Goal: Navigation & Orientation: Find specific page/section

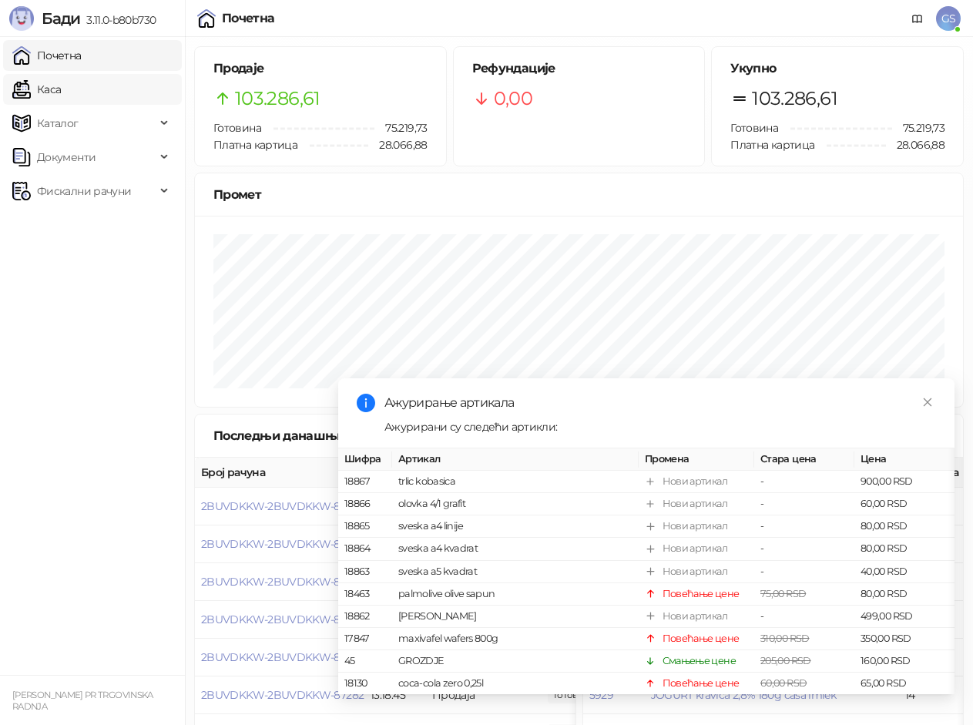
click at [61, 86] on link "Каса" at bounding box center [36, 89] width 49 height 31
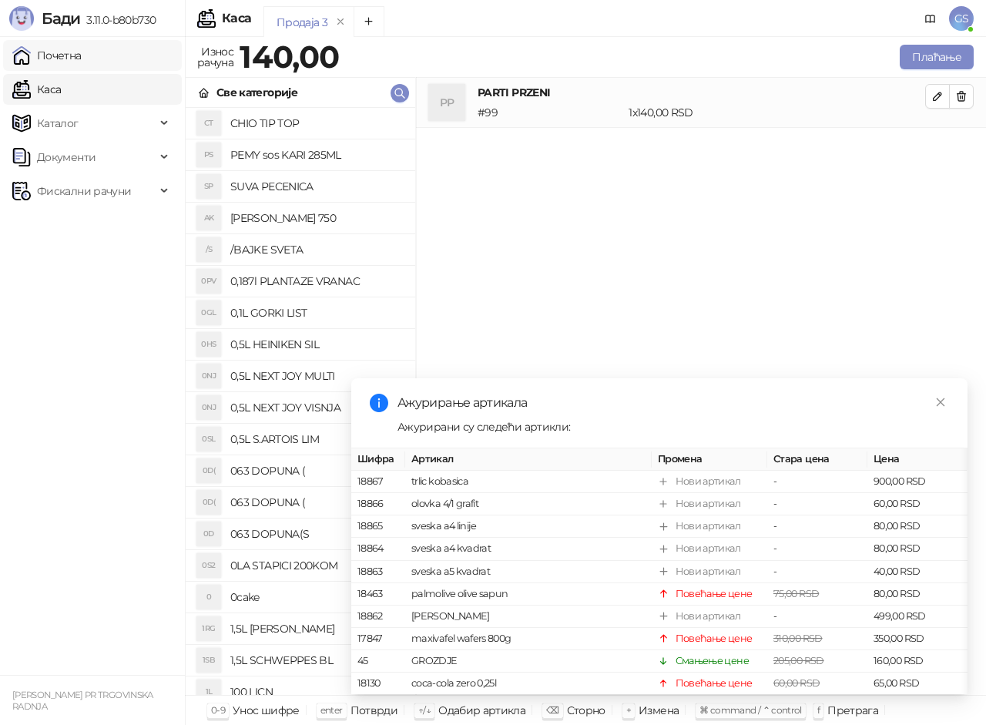
click at [82, 53] on link "Почетна" at bounding box center [46, 55] width 69 height 31
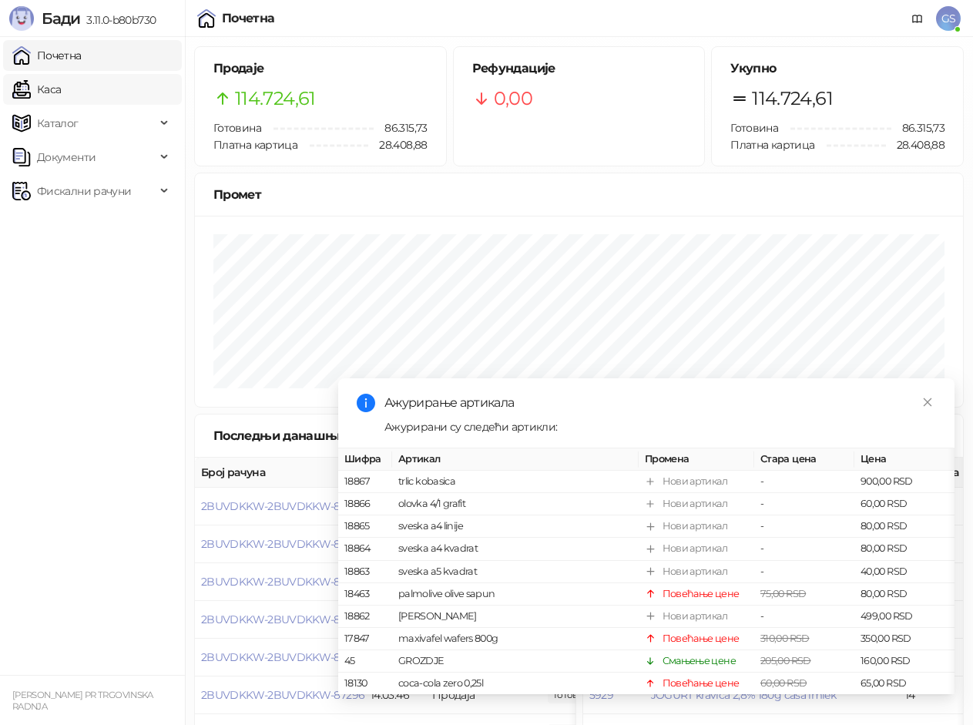
click at [61, 83] on link "Каса" at bounding box center [36, 89] width 49 height 31
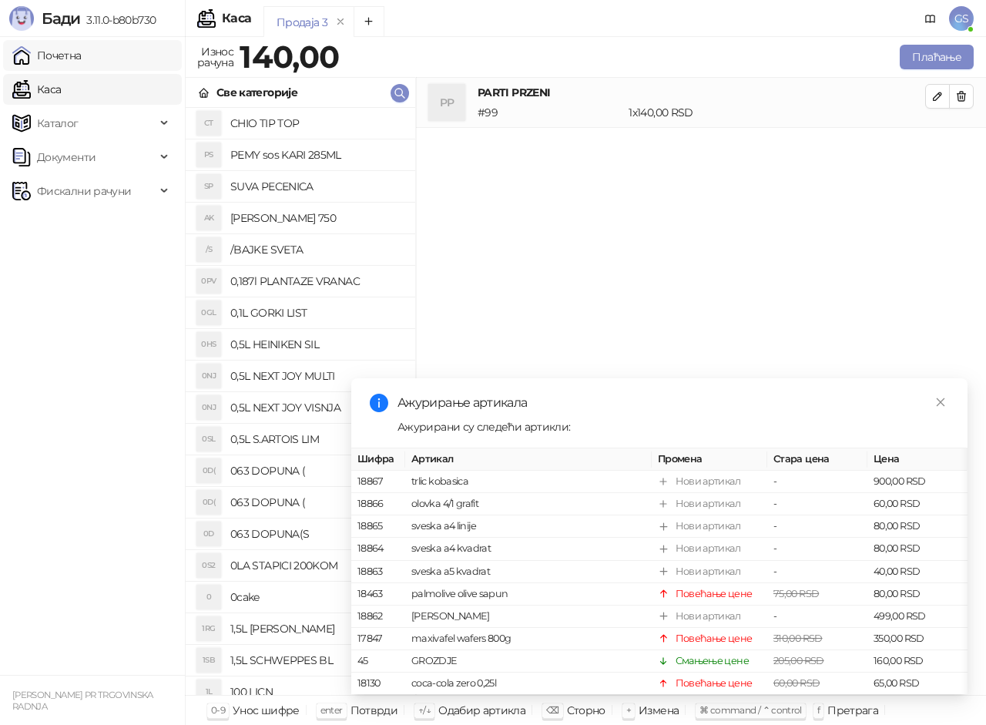
click at [82, 52] on link "Почетна" at bounding box center [46, 55] width 69 height 31
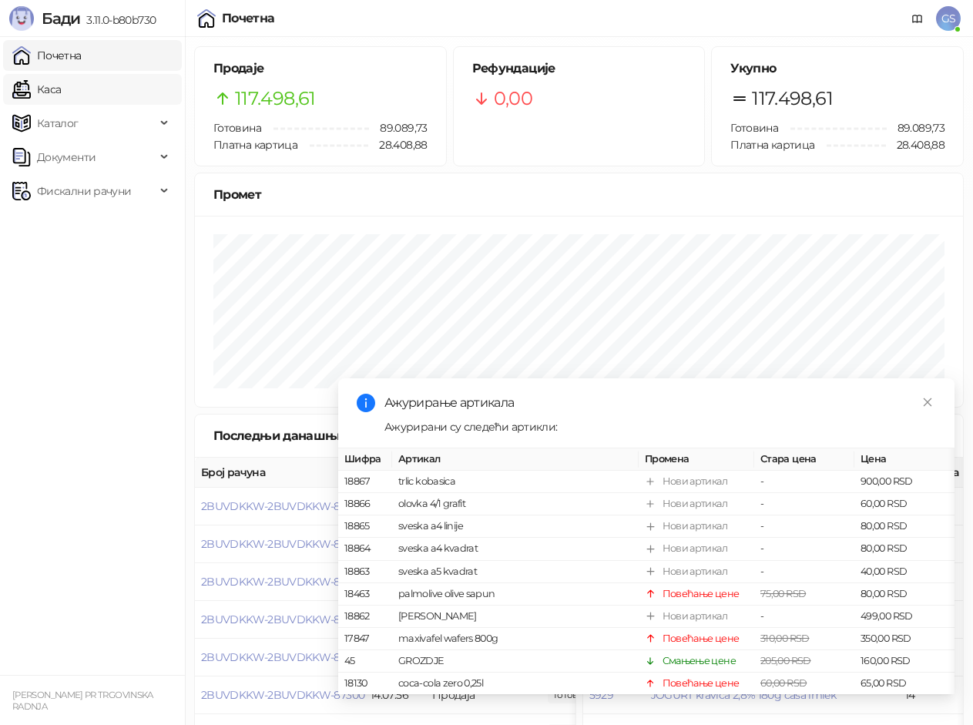
click at [61, 89] on link "Каса" at bounding box center [36, 89] width 49 height 31
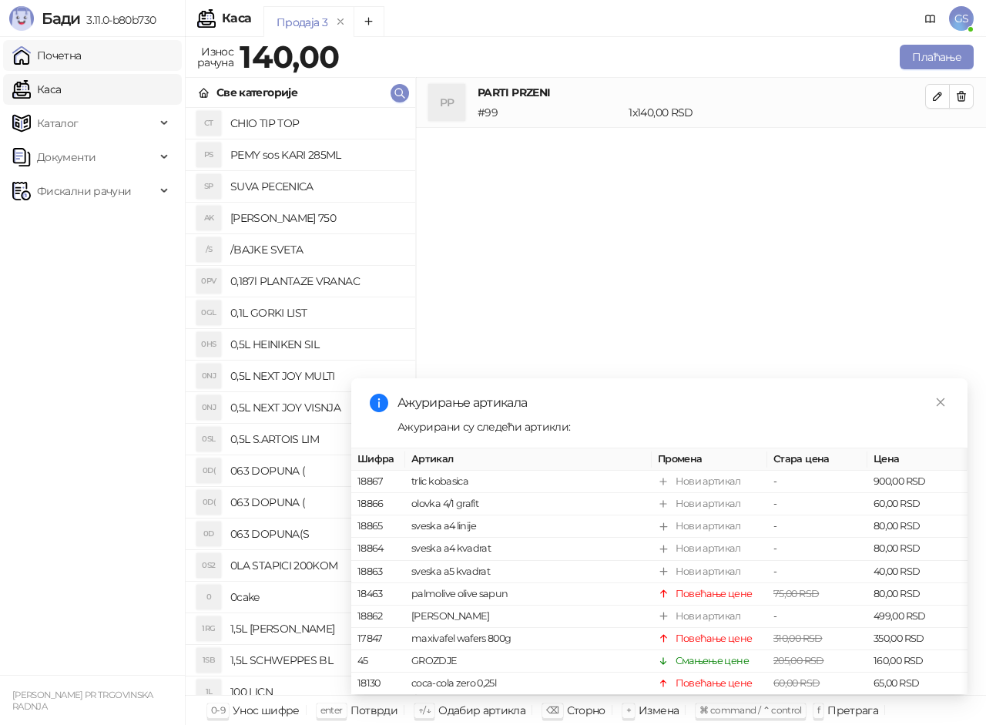
click at [82, 56] on link "Почетна" at bounding box center [46, 55] width 69 height 31
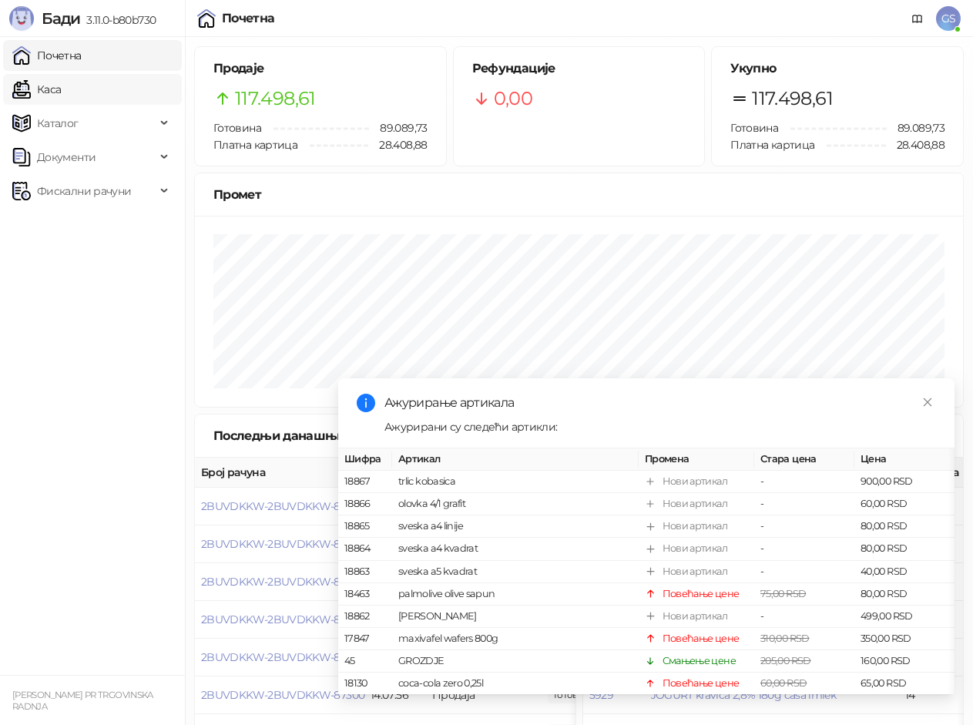
click at [61, 92] on link "Каса" at bounding box center [36, 89] width 49 height 31
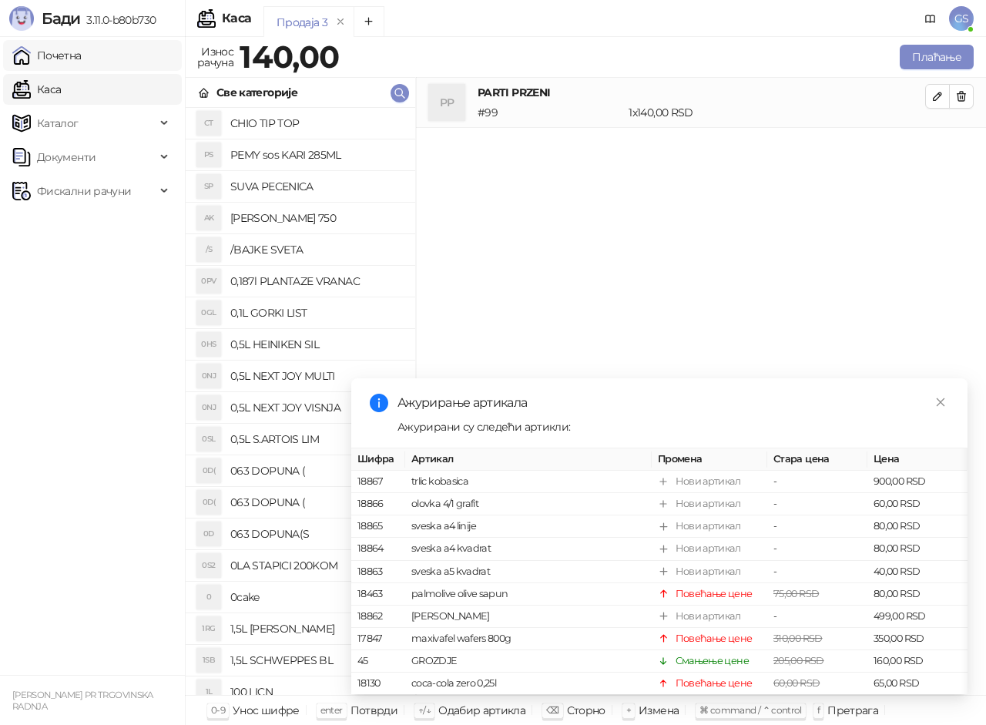
click at [82, 58] on link "Почетна" at bounding box center [46, 55] width 69 height 31
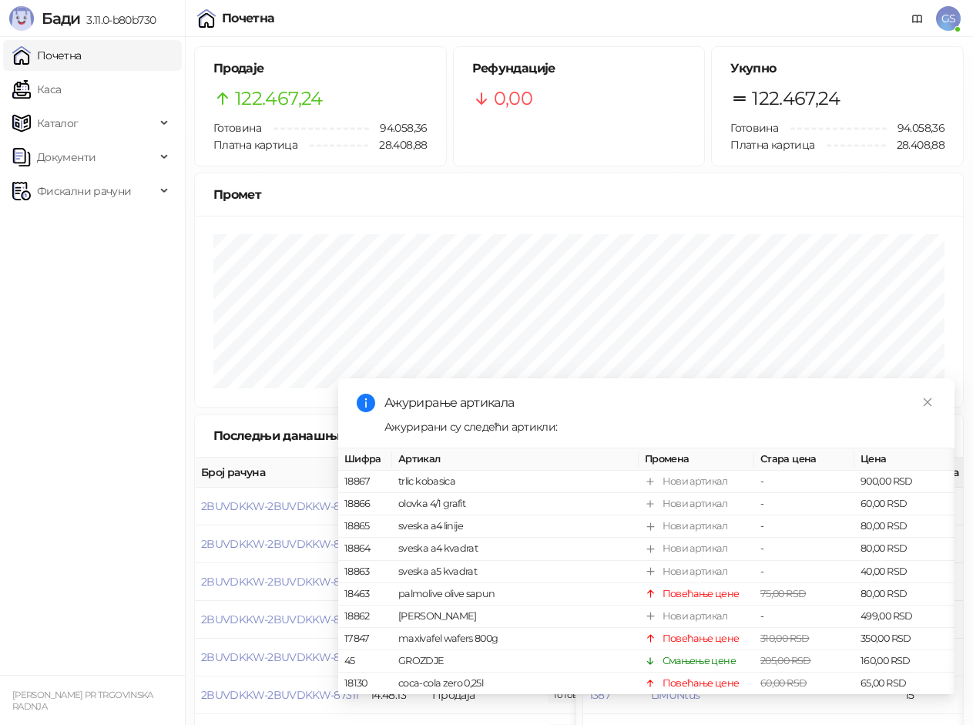
click at [69, 55] on link "Почетна" at bounding box center [46, 55] width 69 height 31
click at [61, 89] on link "Каса" at bounding box center [36, 89] width 49 height 31
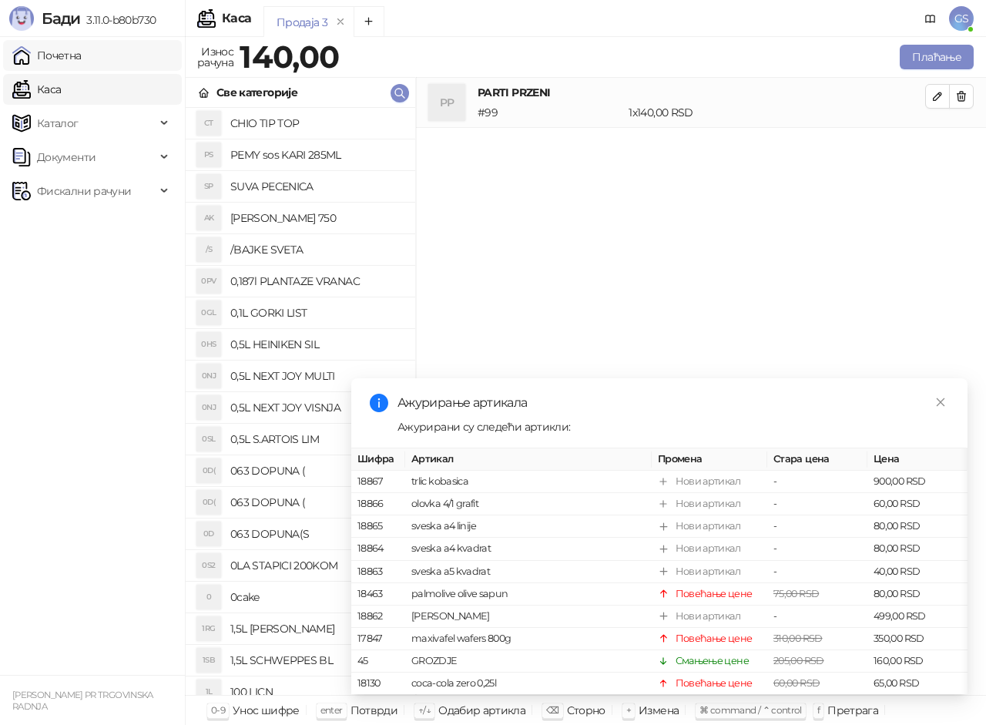
click at [78, 59] on link "Почетна" at bounding box center [46, 55] width 69 height 31
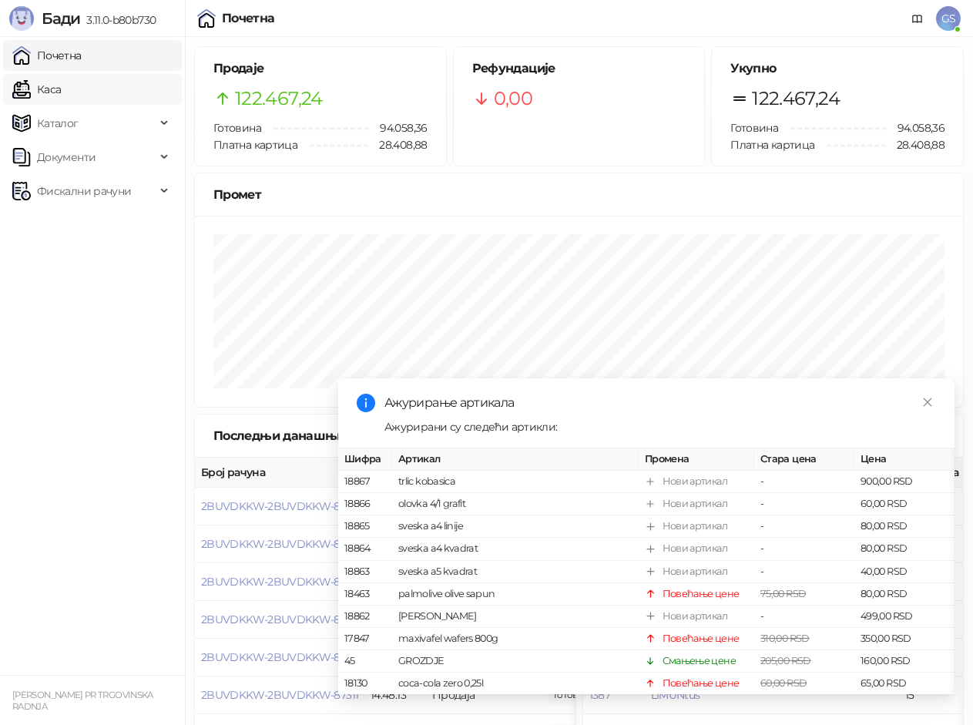
click at [61, 84] on link "Каса" at bounding box center [36, 89] width 49 height 31
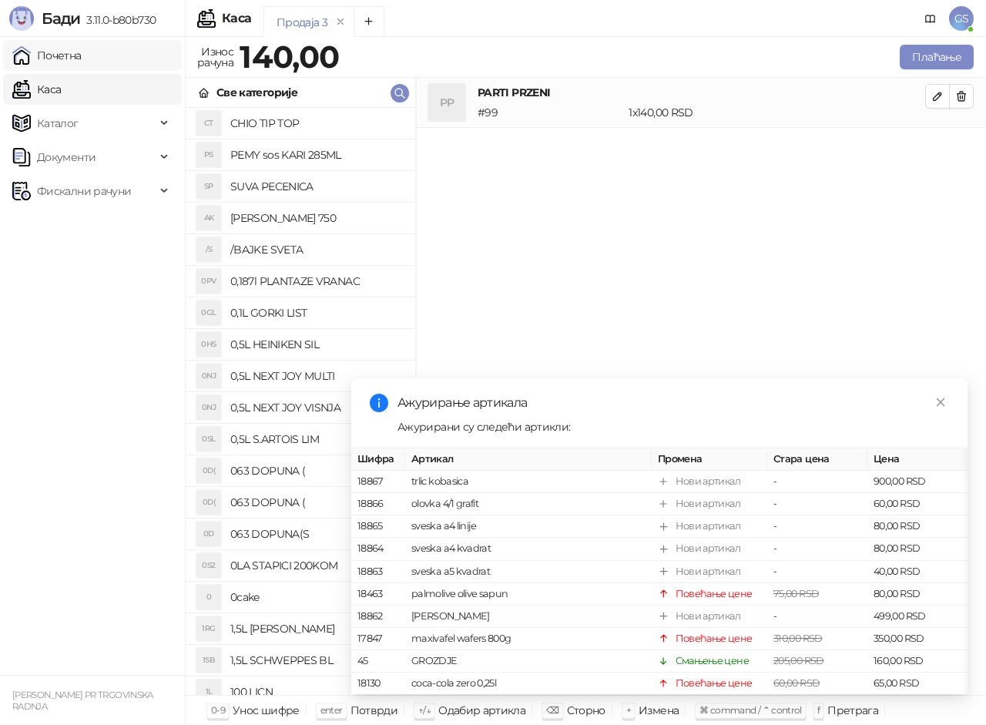
click at [82, 59] on link "Почетна" at bounding box center [46, 55] width 69 height 31
